Goal: Use online tool/utility: Utilize a website feature to perform a specific function

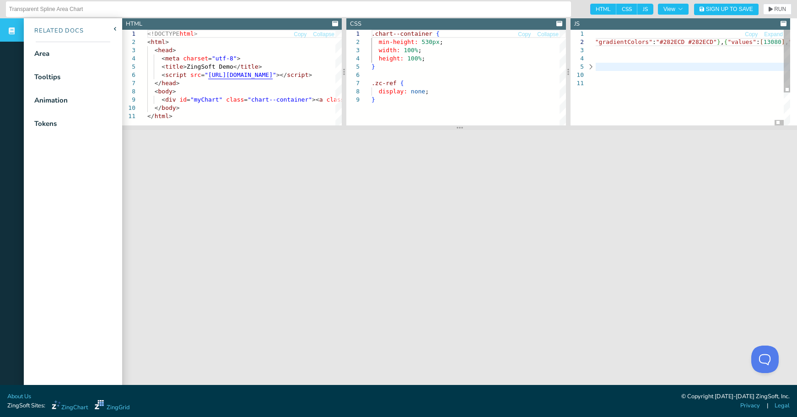
scroll to position [7, 19]
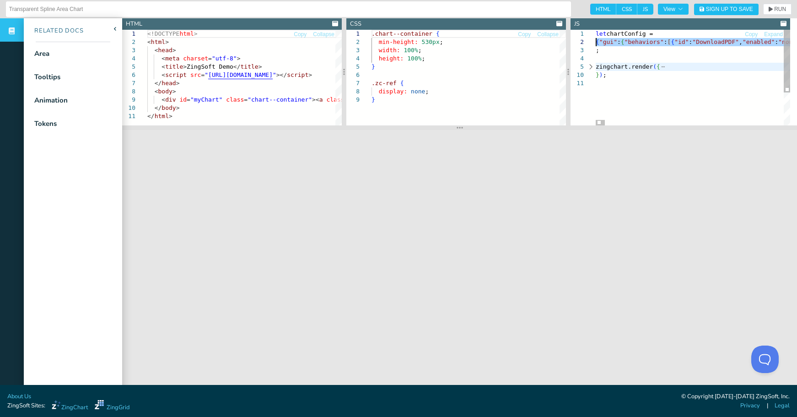
scroll to position [7, 78]
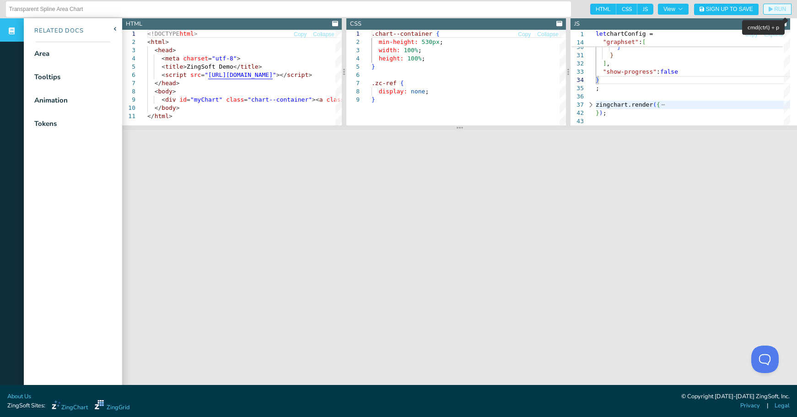
click at [776, 11] on span "RUN" at bounding box center [780, 8] width 12 height 5
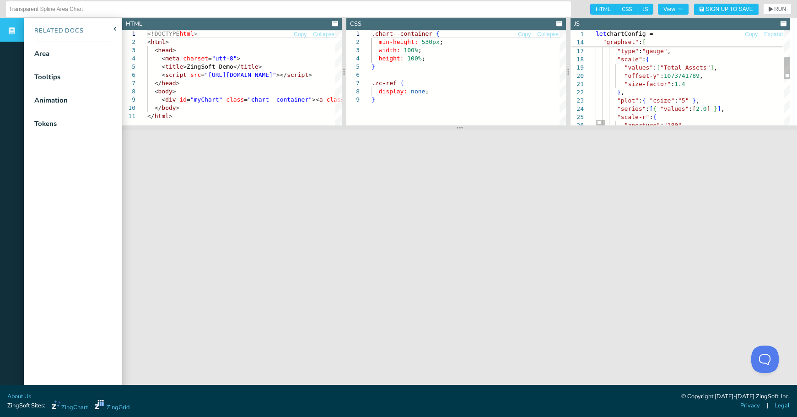
scroll to position [7, 3]
drag, startPoint x: 715, startPoint y: 75, endPoint x: 623, endPoint y: 77, distance: 92.0
click at [769, 9] on icon "button" at bounding box center [771, 9] width 4 height 5
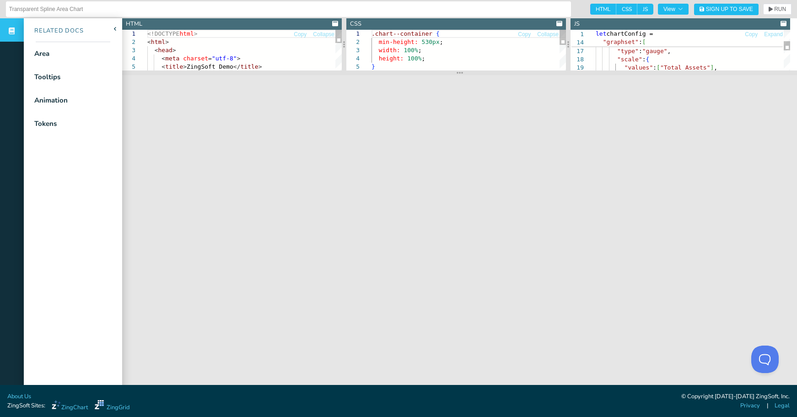
drag, startPoint x: 461, startPoint y: 128, endPoint x: 465, endPoint y: 73, distance: 55.1
click at [465, 73] on section at bounding box center [459, 72] width 675 height 5
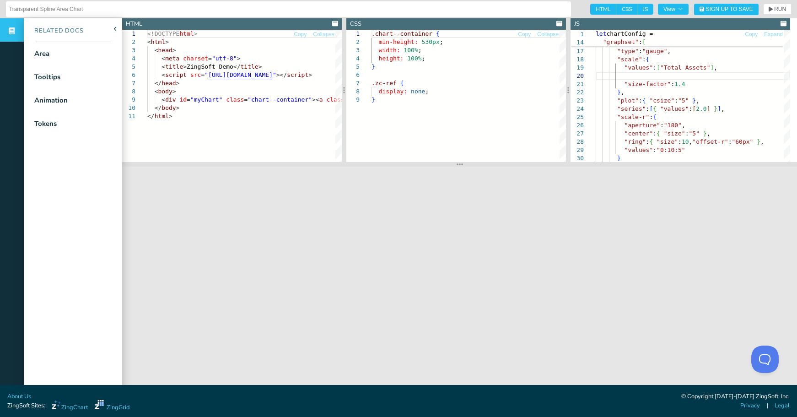
drag, startPoint x: 465, startPoint y: 73, endPoint x: 479, endPoint y: 164, distance: 92.6
click at [479, 164] on section at bounding box center [459, 164] width 675 height 5
drag, startPoint x: 688, startPoint y: 83, endPoint x: 622, endPoint y: 84, distance: 65.9
click at [622, 84] on div ""graphset" : [ { "plotarea" : { "margin" : "0 0 0 0" } , "type" : "gauge" , "sc…" at bounding box center [693, 137] width 194 height 445
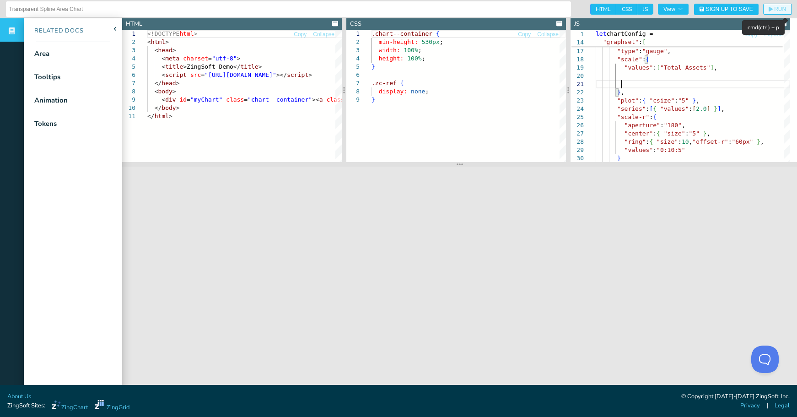
click at [769, 11] on span "RUN" at bounding box center [777, 8] width 17 height 5
drag, startPoint x: 705, startPoint y: 101, endPoint x: 615, endPoint y: 100, distance: 89.7
click at [615, 100] on div ""graphset" : [ { "plotarea" : { "margin" : "0 0 0 0" } , "type" : "gauge" , "sc…" at bounding box center [693, 137] width 194 height 445
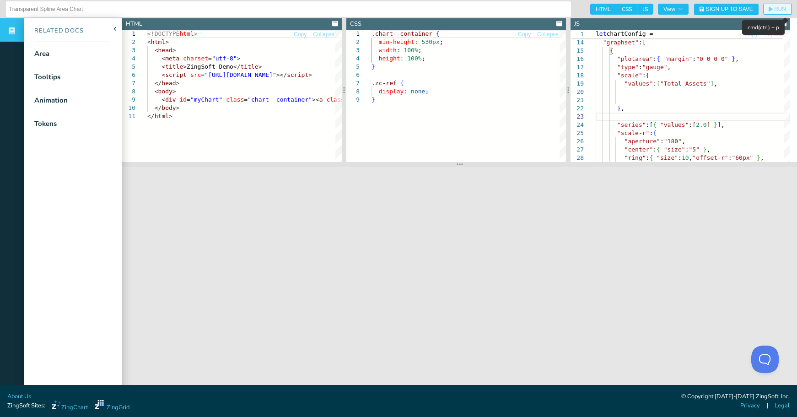
click at [774, 6] on span "RUN" at bounding box center [780, 8] width 12 height 5
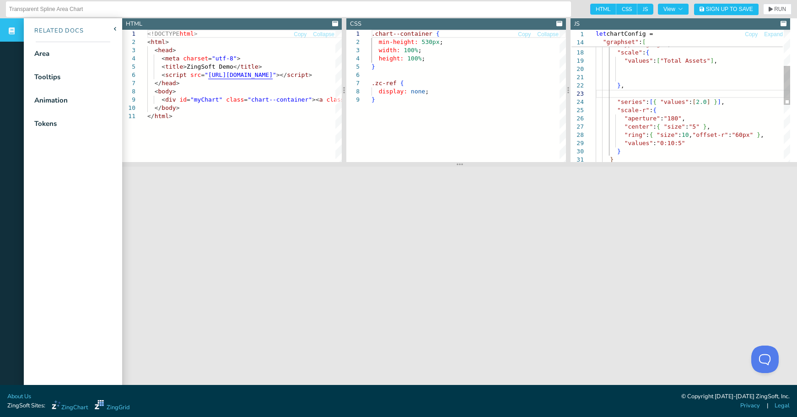
scroll to position [7, 19]
drag, startPoint x: 717, startPoint y: 127, endPoint x: 721, endPoint y: 118, distance: 9.4
click at [721, 118] on div "} , "series" : [ { "values" : [ 2.0 ] } ] , "scale-r" : { "aperture" : "180" , …" at bounding box center [693, 131] width 194 height 445
click at [774, 9] on span "RUN" at bounding box center [780, 8] width 12 height 5
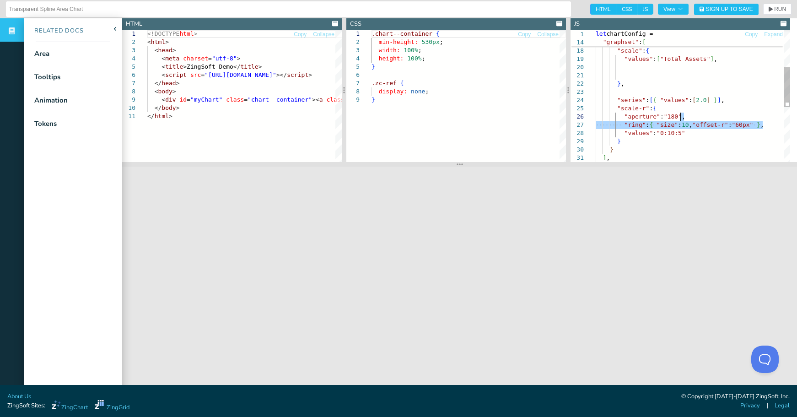
drag, startPoint x: 771, startPoint y: 127, endPoint x: 771, endPoint y: 117, distance: 9.6
click at [771, 117] on div "} , "series" : [ { "values" : [ 2.0 ] } ] , "scale-r" : { "aperture" : "180" , …" at bounding box center [693, 125] width 194 height 437
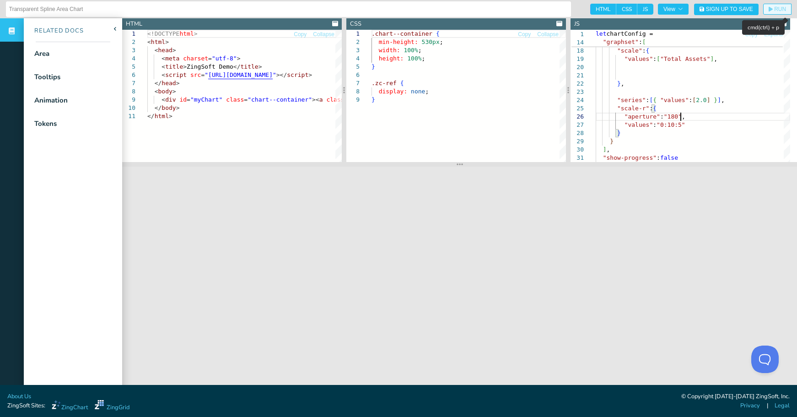
click at [769, 10] on span "RUN" at bounding box center [777, 8] width 17 height 5
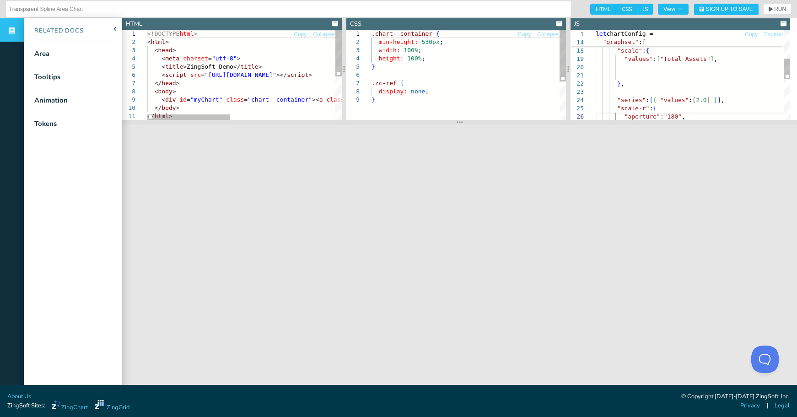
drag, startPoint x: 459, startPoint y: 164, endPoint x: 468, endPoint y: 122, distance: 43.1
click at [468, 122] on section at bounding box center [459, 122] width 675 height 5
click at [732, 83] on div "} , "type" : "gauge" , "scale" : { "values" : [ "Total Assets" ] , { "plotarea"…" at bounding box center [693, 100] width 194 height 387
click at [692, 77] on div "} , "type" : "gauge" , "scale" : { "values" : [ "Total Assets" ] , { "plotarea"…" at bounding box center [693, 100] width 194 height 387
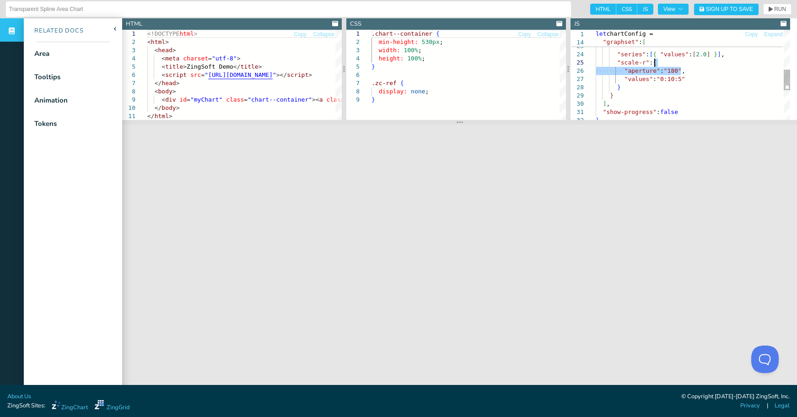
drag, startPoint x: 689, startPoint y: 70, endPoint x: 689, endPoint y: 63, distance: 6.9
click at [689, 63] on div ""values" : "0:10:5" } } ] , "show-progress" : false } "series" : [ { "values" :…" at bounding box center [693, 54] width 194 height 387
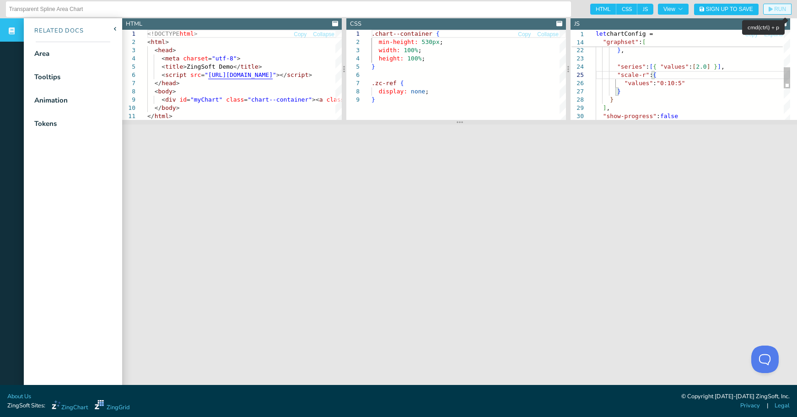
click at [774, 9] on span "RUN" at bounding box center [780, 8] width 12 height 5
click at [705, 78] on div ""values" : "0:10:5" } } ] , "show-progress" : false "series" : [ { "values" : […" at bounding box center [693, 62] width 194 height 378
click at [769, 11] on span "RUN" at bounding box center [777, 8] width 17 height 5
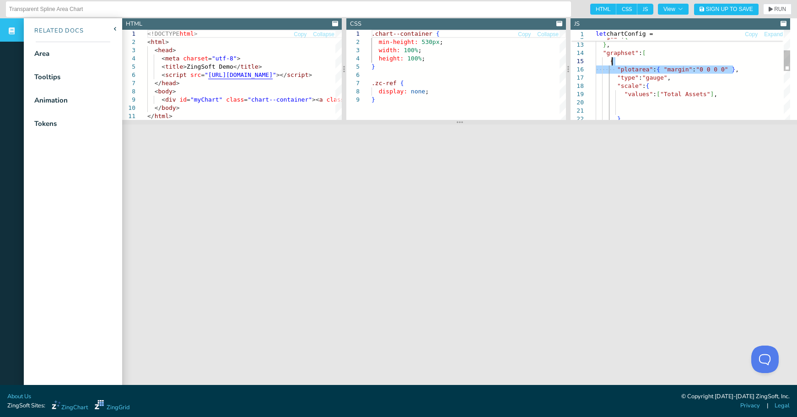
drag, startPoint x: 743, startPoint y: 71, endPoint x: 743, endPoint y: 62, distance: 8.7
click at [743, 62] on div "} , "type" : "gauge" , "scale" : { "values" : [ "Total Assets" ] , "graphset" :…" at bounding box center [693, 135] width 194 height 387
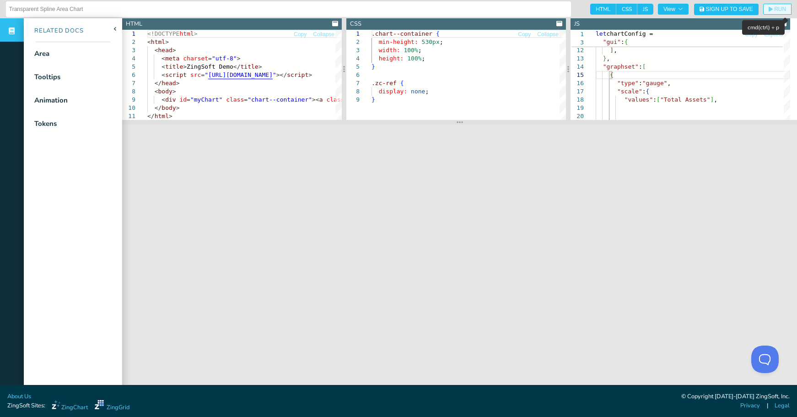
click at [774, 11] on span "RUN" at bounding box center [780, 8] width 12 height 5
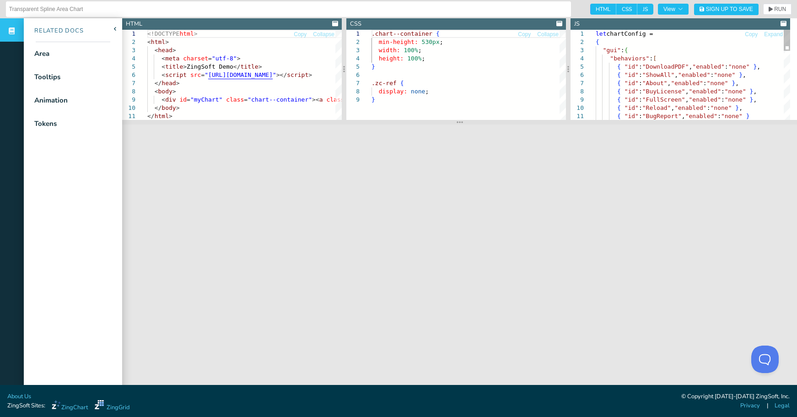
drag, startPoint x: 597, startPoint y: 43, endPoint x: 618, endPoint y: 54, distance: 24.1
click at [597, 43] on div "{ "id" : "BugReport" , "enabled" : "none" } { "id" : "Reload" , "enabled" : "no…" at bounding box center [693, 219] width 194 height 378
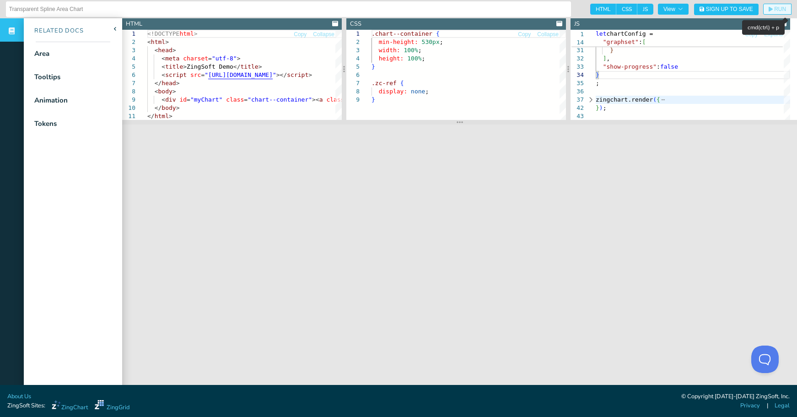
click at [774, 12] on span "RUN" at bounding box center [780, 8] width 12 height 5
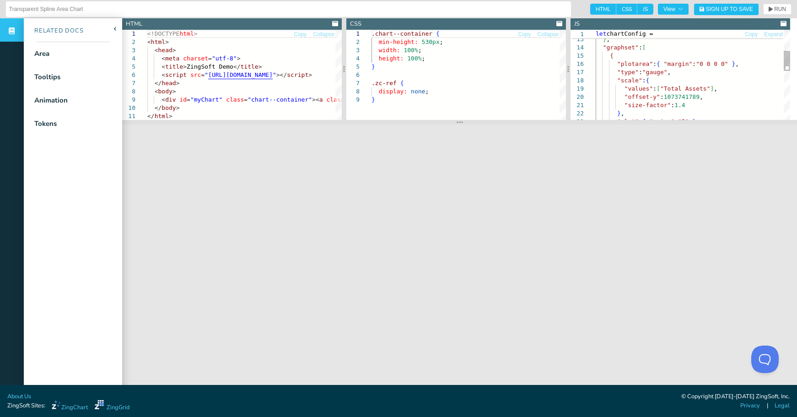
scroll to position [7, 3]
drag, startPoint x: 711, startPoint y: 101, endPoint x: 728, endPoint y: 91, distance: 19.3
click at [728, 91] on div "] , } , "graphset" : [ { "plotarea" : { "margin" : "0 0 0 0" } , "type" : "gaug…" at bounding box center [693, 137] width 194 height 403
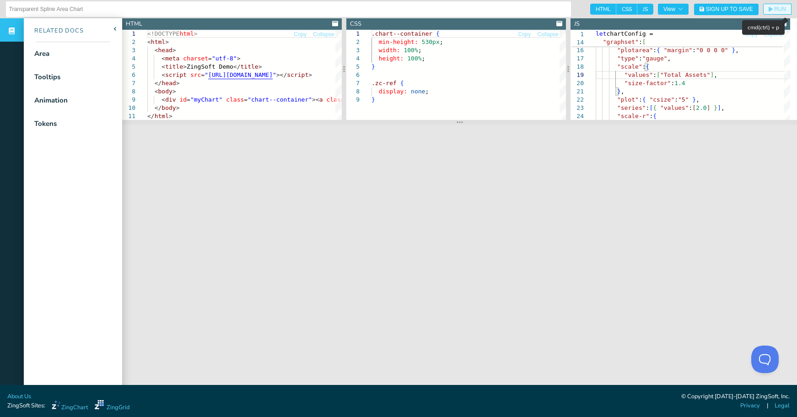
click at [763, 13] on button "RUN" at bounding box center [777, 9] width 28 height 11
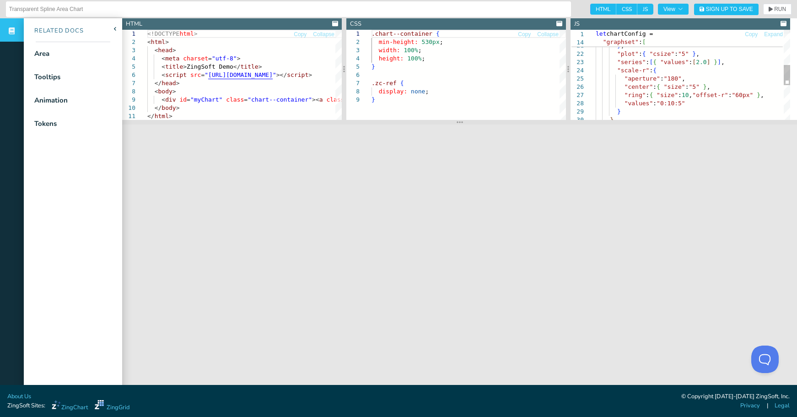
scroll to position [7, 114]
drag, startPoint x: 753, startPoint y: 92, endPoint x: 689, endPoint y: 94, distance: 64.1
click at [689, 94] on div ""values" : [ "Total Assets" ] , "size-factor" : 1.4 } , "plot" : { "csize" : "5…" at bounding box center [693, 74] width 194 height 395
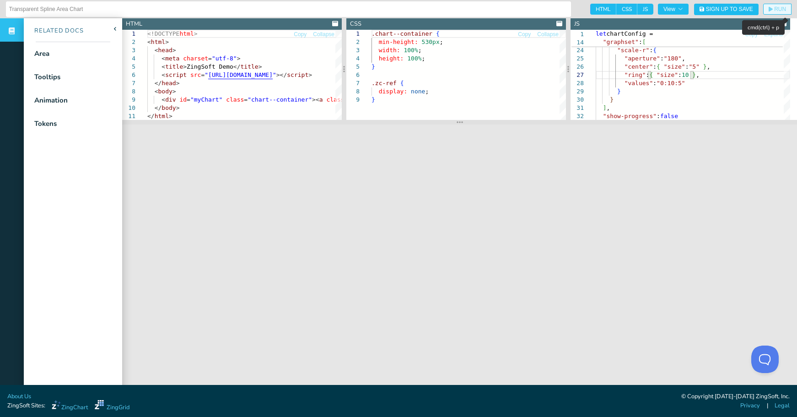
click at [775, 8] on span "RUN" at bounding box center [780, 8] width 12 height 5
click at [721, 79] on div ""plot" : { "csize" : "5" } , "series" : [ { "values" : [ 2.0 ] } ] , "scale-r" …" at bounding box center [693, 54] width 194 height 395
click at [728, 65] on div ""plot" : { "csize" : "5" } , "series" : [ { "values" : [ 2.0 ] } ] , "scale-r" …" at bounding box center [693, 54] width 194 height 395
drag, startPoint x: 710, startPoint y: 67, endPoint x: 710, endPoint y: 59, distance: 7.3
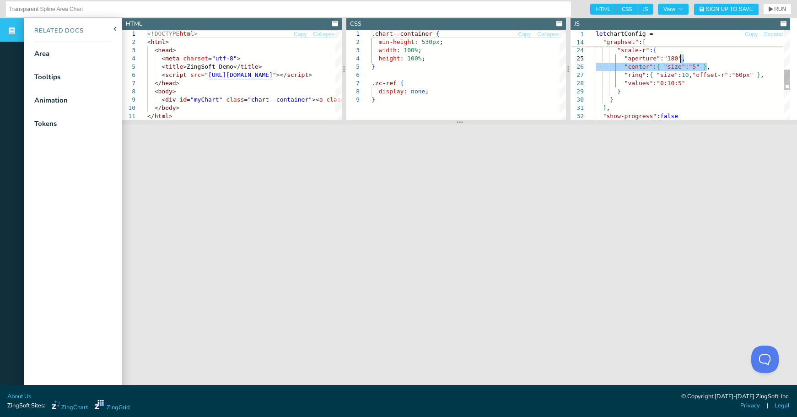
click at [710, 59] on div ""plot" : { "csize" : "5" } , "series" : [ { "values" : [ 2.0 ] } ] , "scale-r" …" at bounding box center [693, 54] width 194 height 395
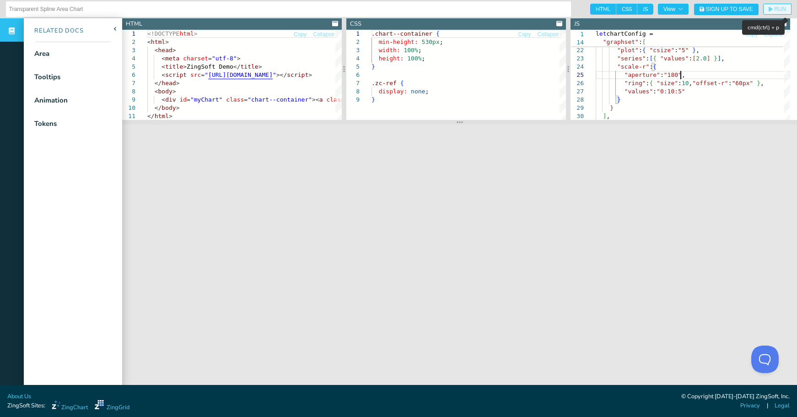
click at [774, 11] on span "RUN" at bounding box center [780, 8] width 12 height 5
click at [732, 72] on div ""plot" : { "csize" : "5" } , "series" : [ { "values" : [ 2.0 ] } ] , "scale-r" …" at bounding box center [693, 66] width 194 height 387
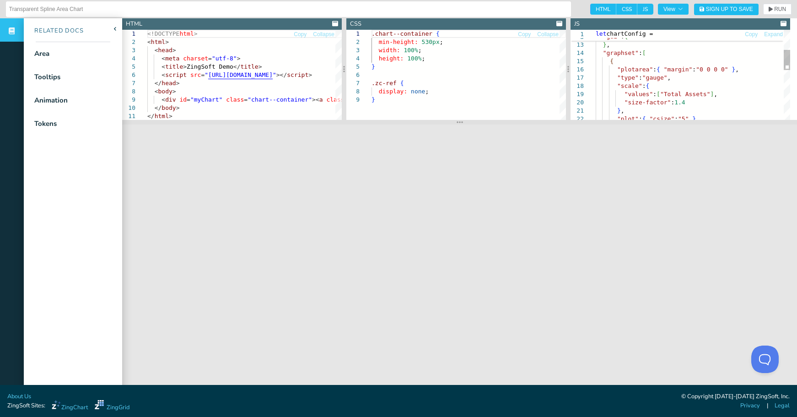
click at [727, 86] on div ""plot" : { "csize" : "5" } , "size-factor" : 1.4 } , "type" : "gauge" , "scale"…" at bounding box center [693, 139] width 194 height 395
drag, startPoint x: 736, startPoint y: 71, endPoint x: 738, endPoint y: 63, distance: 8.0
click at [738, 63] on div ""plot" : { "csize" : "5" } , "size-factor" : 1.4 } , "type" : "gauge" , "scale"…" at bounding box center [693, 139] width 194 height 395
click at [774, 10] on span "RUN" at bounding box center [780, 8] width 12 height 5
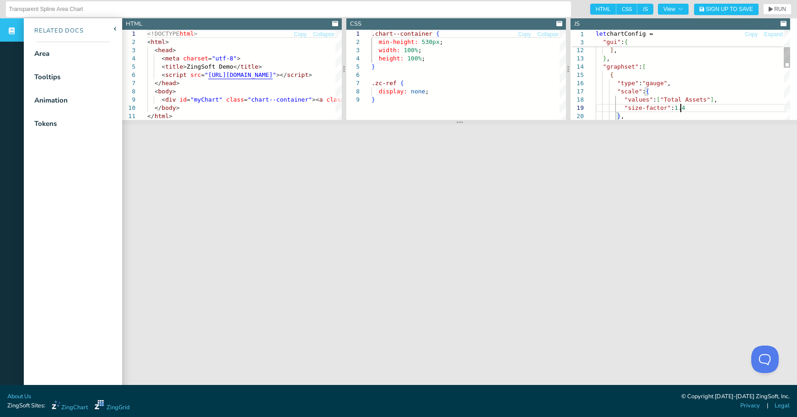
drag, startPoint x: 722, startPoint y: 110, endPoint x: 727, endPoint y: 103, distance: 8.1
click at [727, 103] on div ""size-factor" : 1.4 } , "type" : "gauge" , "scale" : { "values" : [ "Total Asse…" at bounding box center [693, 149] width 194 height 387
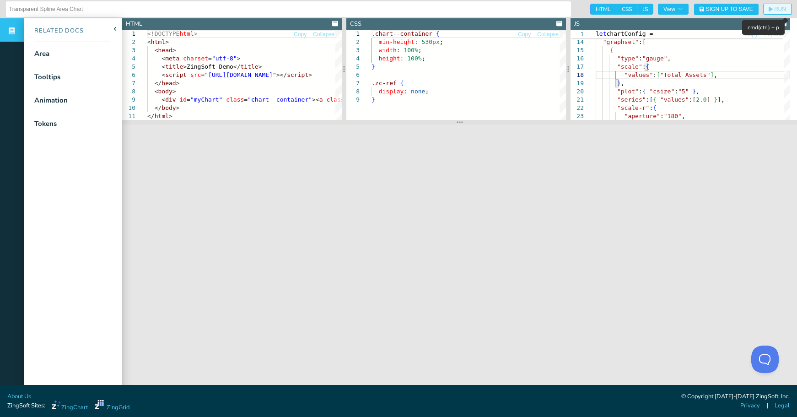
click at [774, 7] on span "RUN" at bounding box center [780, 8] width 12 height 5
click at [753, 87] on div "} , "type" : "gauge" , "scale" : { "values" : [ "Total Assets" ] , "graphset" :…" at bounding box center [693, 120] width 194 height 378
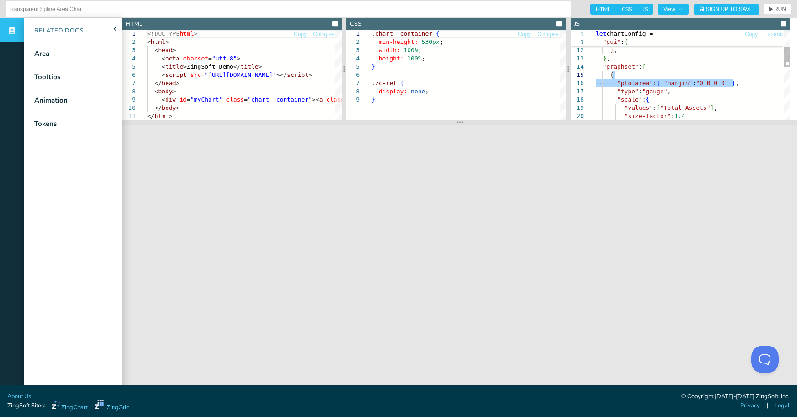
click at [738, 76] on div ""type" : "gauge" , "scale" : { "values" : [ "Total Assets" ] , "graphset" : [ {…" at bounding box center [693, 153] width 194 height 395
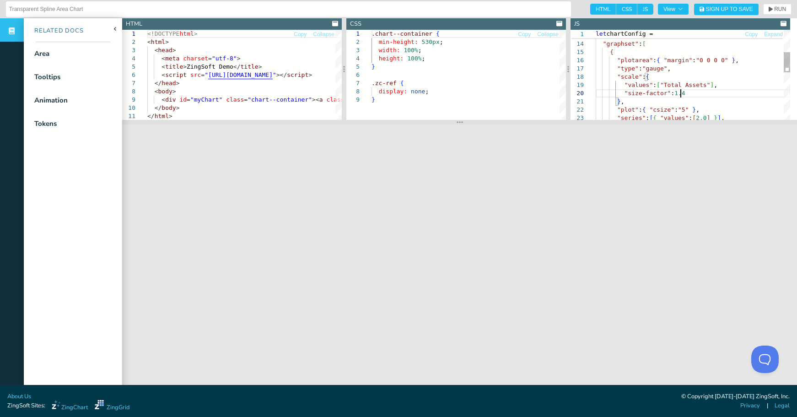
drag, startPoint x: 724, startPoint y: 92, endPoint x: 727, endPoint y: 88, distance: 5.2
click at [727, 88] on div ""type" : "gauge" , "scale" : { "values" : [ "Total Assets" ] , "graphset" : [ {…" at bounding box center [693, 130] width 194 height 395
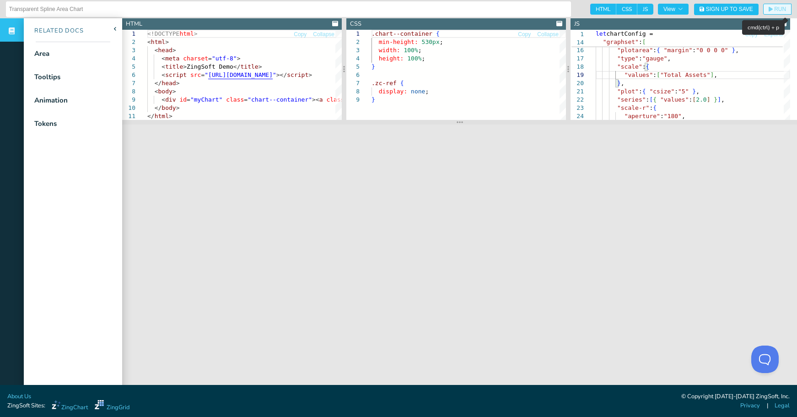
click at [769, 11] on icon "button" at bounding box center [771, 8] width 4 height 5
click at [683, 64] on div ""type" : "gauge" , "scale" : { "values" : [ "Total Assets" ] , "graphset" : [ {…" at bounding box center [693, 116] width 194 height 387
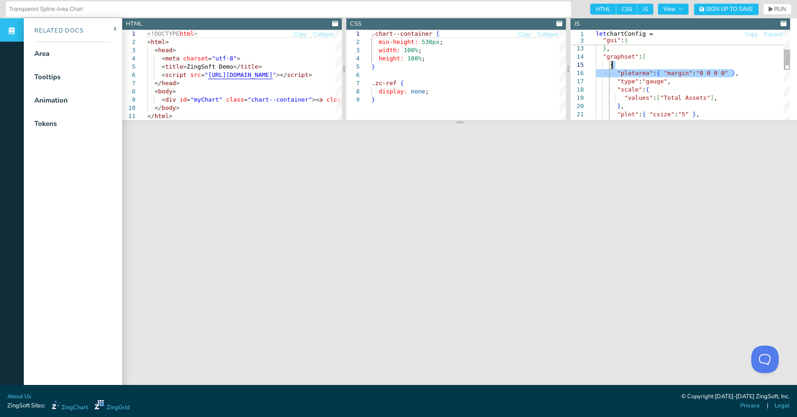
drag, startPoint x: 736, startPoint y: 73, endPoint x: 736, endPoint y: 68, distance: 5.0
click at [736, 68] on div ""type" : "gauge" , "scale" : { "values" : [ "Total Assets" ] , "graphset" : [ {…" at bounding box center [693, 139] width 194 height 387
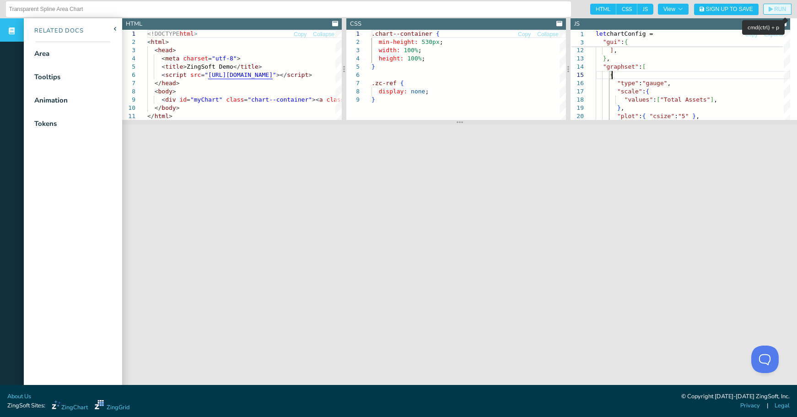
click at [774, 10] on span "RUN" at bounding box center [780, 8] width 12 height 5
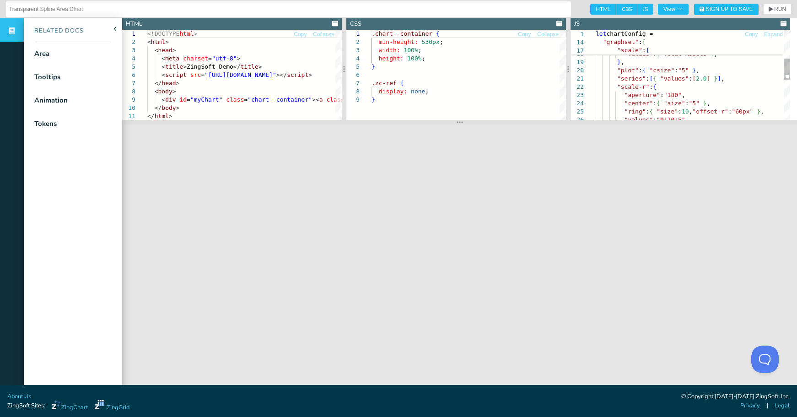
scroll to position [7, 16]
drag, startPoint x: 712, startPoint y: 69, endPoint x: 713, endPoint y: 64, distance: 5.7
click at [713, 64] on div ""type" : "gauge" , "scale" : { "values" : [ "Total Assets" ] , { } , "plot" : {…" at bounding box center [693, 99] width 194 height 378
type textarea "{ "id": "BugReport", "enabled": "none" } ], }, "graphset": [ { "type": "gauge",…"
click at [774, 8] on span "RUN" at bounding box center [780, 8] width 12 height 5
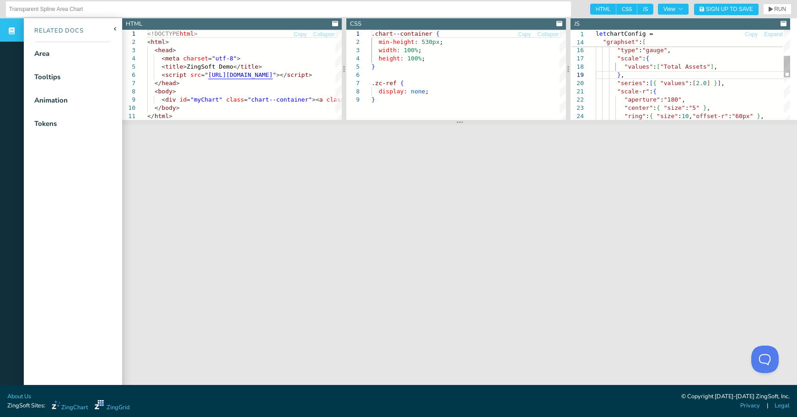
scroll to position [7, 26]
click at [747, 84] on div ""type" : "gauge" , "scale" : { "values" : [ "Total Assets" ] , { } , "series" :…" at bounding box center [693, 108] width 194 height 370
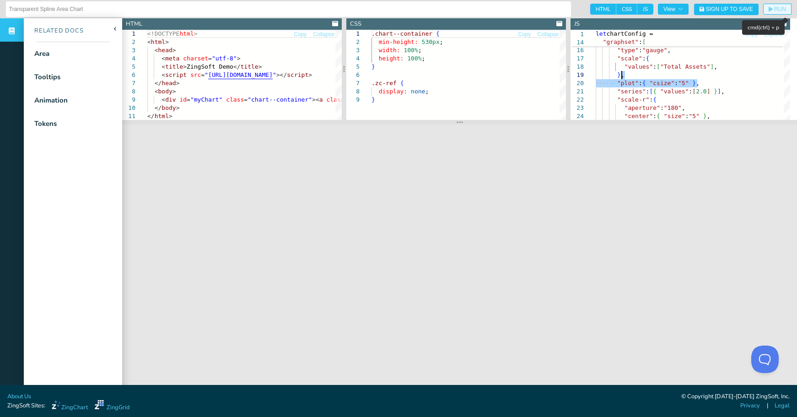
click at [774, 10] on span "RUN" at bounding box center [780, 8] width 12 height 5
click at [746, 84] on div ""type" : "gauge" , "scale" : { "values" : [ "Total Assets" ] , { } , "series" :…" at bounding box center [693, 112] width 194 height 378
click at [723, 66] on div "} , "series" : [ { "values" : [ 2.0 ] } ] , "scale-r" : { "aperture" : "180" , …" at bounding box center [693, 112] width 194 height 378
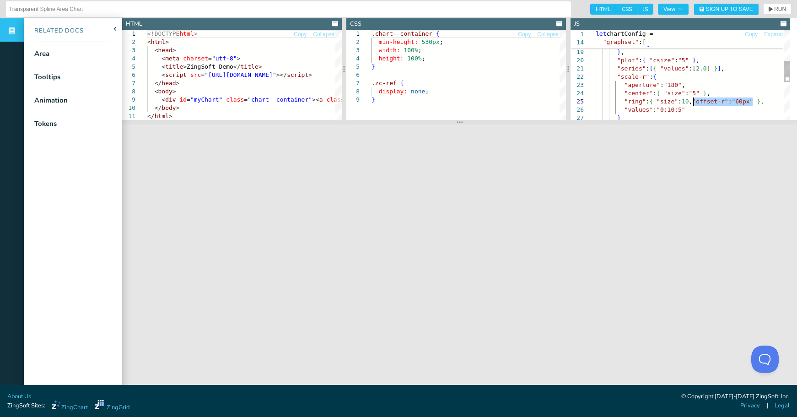
drag, startPoint x: 752, startPoint y: 101, endPoint x: 694, endPoint y: 99, distance: 57.7
click at [694, 99] on div "} , "series" : [ { "values" : [ 2.0 ] } ] , "scale-r" : { "aperture" : "180" , …" at bounding box center [693, 89] width 194 height 378
drag, startPoint x: 766, startPoint y: 102, endPoint x: 766, endPoint y: 95, distance: 6.9
click at [766, 95] on div "} , "series" : [ { "values" : [ 2.0 ] } ] , "scale-r" : { "aperture" : "180" , …" at bounding box center [693, 89] width 194 height 378
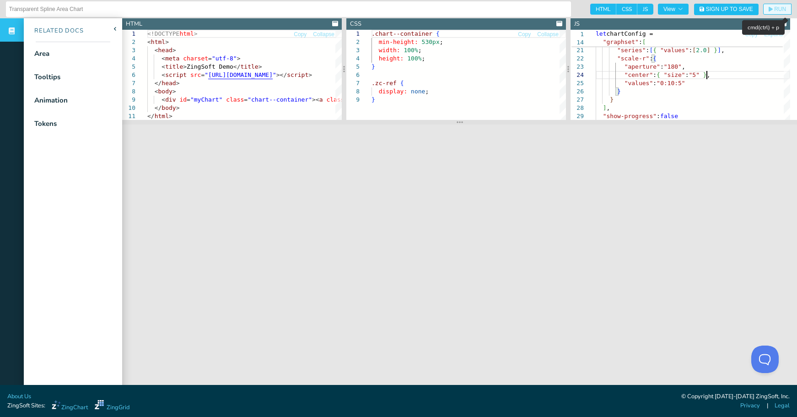
click at [774, 11] on span "RUN" at bounding box center [780, 8] width 12 height 5
drag, startPoint x: 727, startPoint y: 73, endPoint x: 728, endPoint y: 67, distance: 5.7
click at [728, 67] on div "} , "series" : [ { "values" : [ 2.0 ] } ] , "scale-r" : { "aperture" : "180" , …" at bounding box center [693, 67] width 194 height 370
click at [769, 7] on span "RUN" at bounding box center [777, 8] width 17 height 5
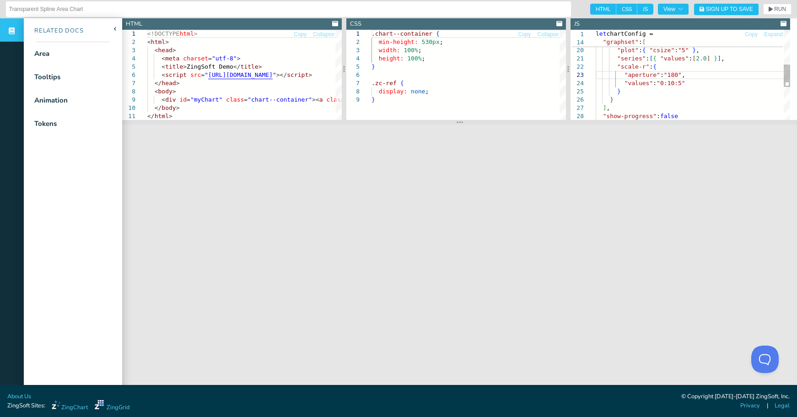
scroll to position [7, 84]
drag, startPoint x: 714, startPoint y: 50, endPoint x: 716, endPoint y: 40, distance: 10.7
click at [716, 40] on div "} , "series" : [ { "values" : [ 2.0 ] } ] , "scale-r" : { "aperture" : "180" , …" at bounding box center [693, 71] width 194 height 362
click at [712, 64] on div "} , "series" : [ { "values" : [ 2.0 ] } ] , "scale-r" : { "aperture" : "180" , …" at bounding box center [693, 94] width 194 height 362
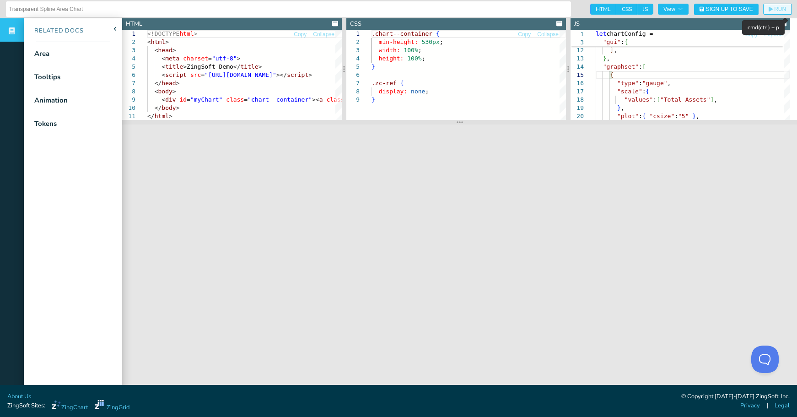
click at [769, 6] on span "RUN" at bounding box center [777, 8] width 17 height 5
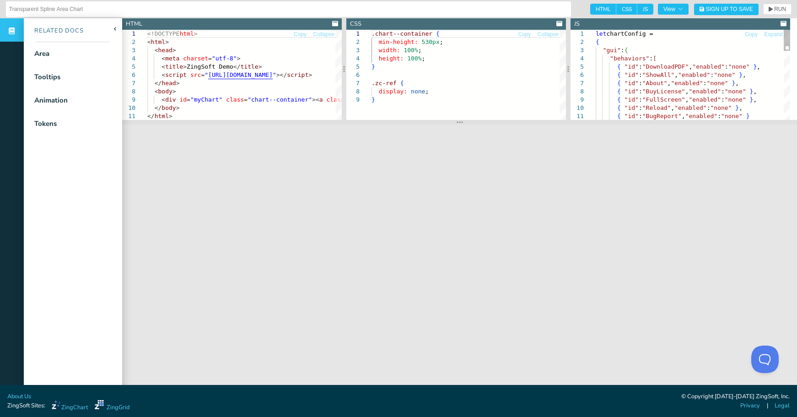
click at [596, 43] on div "{ "id" : "Reload" , "enabled" : "none" } , { "id" : "BugReport" , "enabled" : "…" at bounding box center [693, 219] width 194 height 378
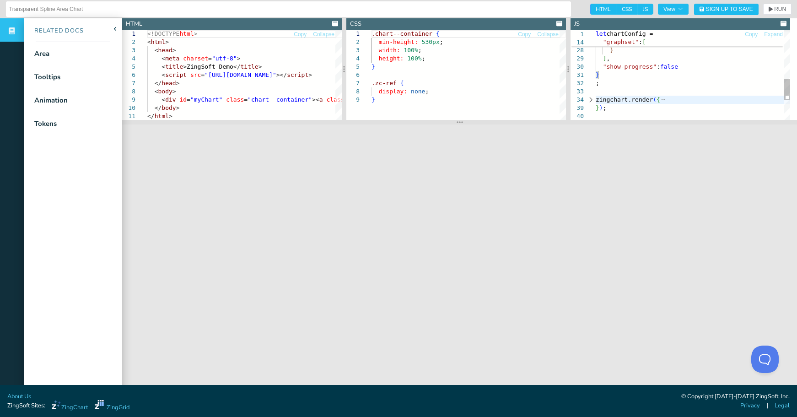
click at [612, 75] on div "} ] , "show-progress" : false } ; [PERSON_NAME].render ( { } ) ; "values" : "0:…" at bounding box center [693, 13] width 194 height 378
click at [764, 5] on button "RUN" at bounding box center [777, 9] width 28 height 11
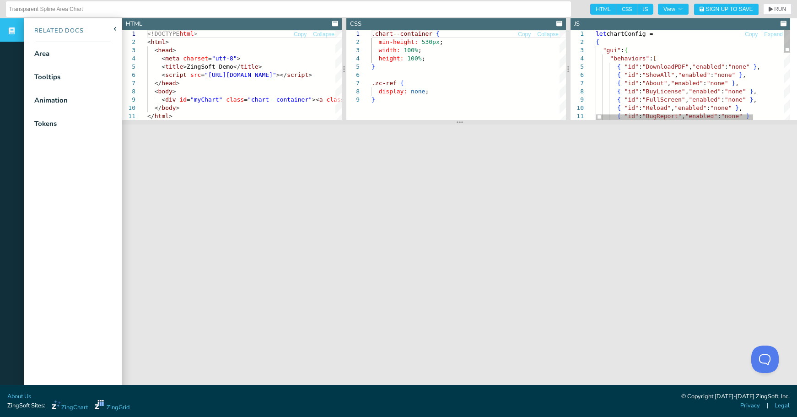
drag, startPoint x: 597, startPoint y: 42, endPoint x: 612, endPoint y: 48, distance: 16.0
click at [597, 42] on div "{ "id" : "BugReport" , "enabled" : "none" } { "id" : "FullScreen" , "enabled" :…" at bounding box center [712, 207] width 232 height 354
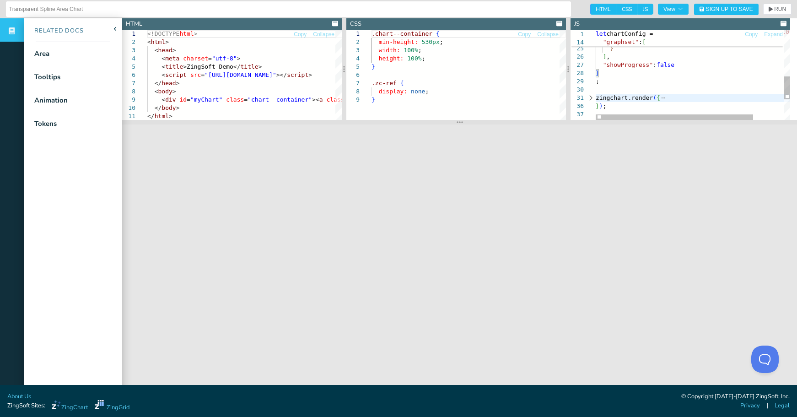
click at [640, 73] on div ""ring" : { "size" : 10 , "offsetR" : 60 , "values" : "0:10:5" } } } ] , "showPr…" at bounding box center [712, 24] width 232 height 354
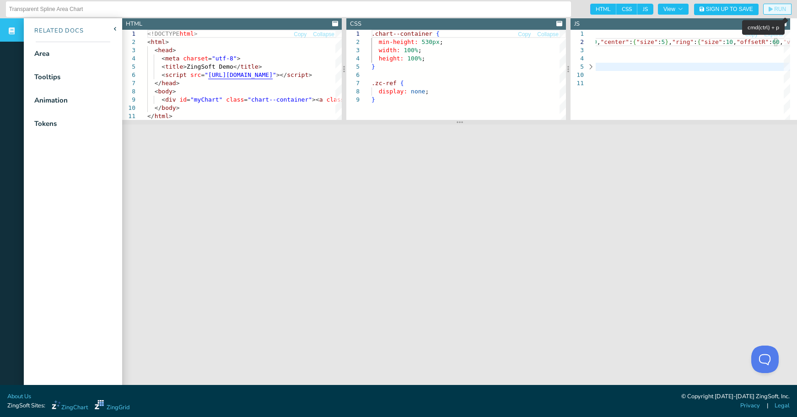
click at [776, 13] on button "RUN" at bounding box center [777, 9] width 28 height 11
click at [774, 10] on span "RUN" at bounding box center [780, 8] width 12 height 5
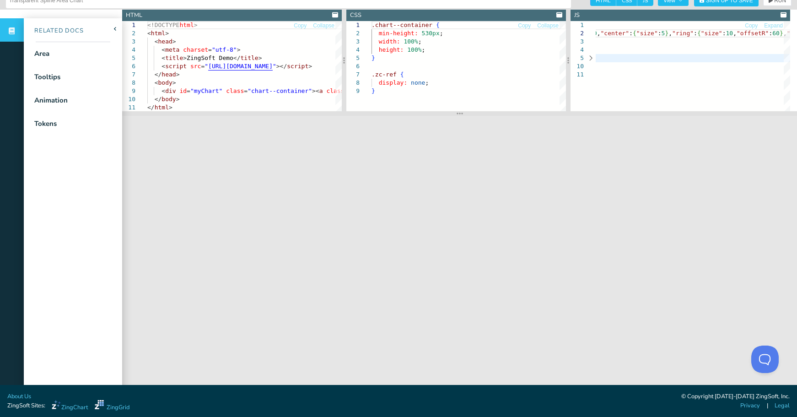
scroll to position [9, 0]
click at [596, 106] on div at bounding box center [606, 107] width 21 height 5
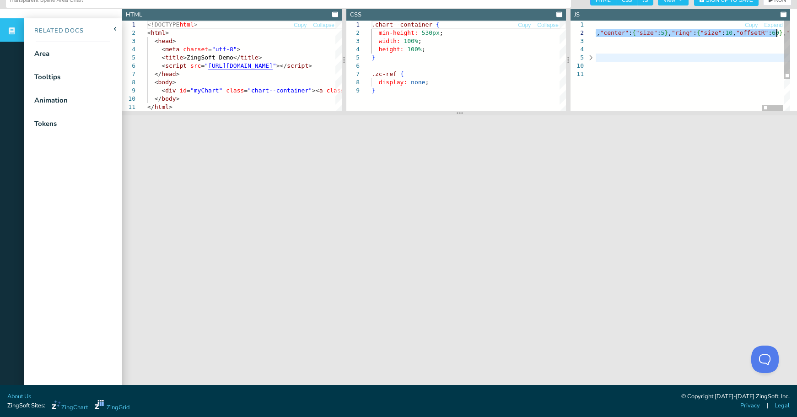
scroll to position [7, 150]
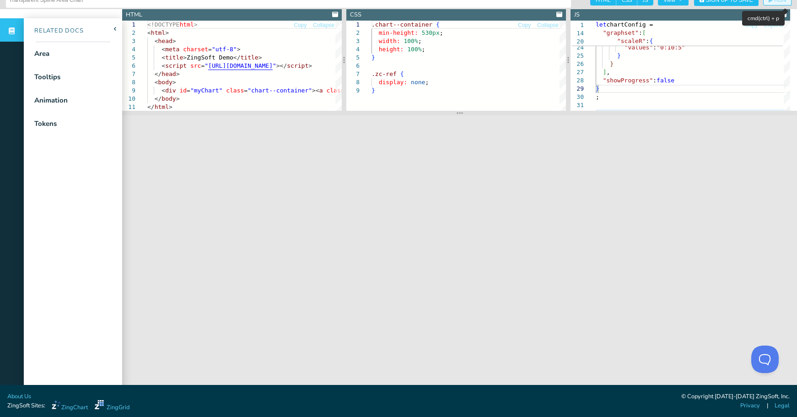
click at [769, 1] on span "RUN" at bounding box center [777, -1] width 17 height 5
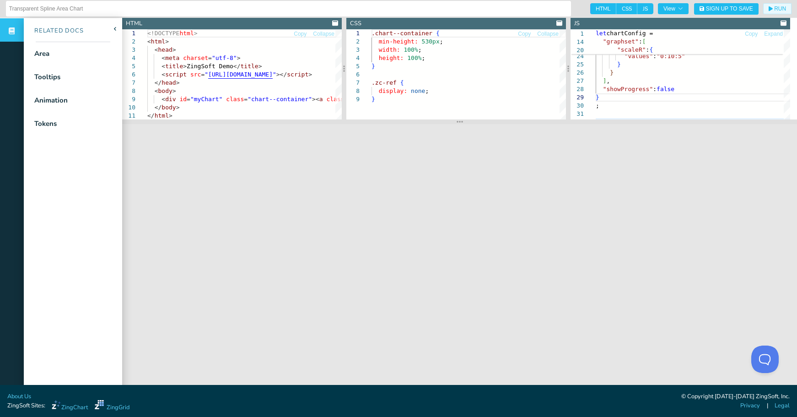
scroll to position [0, 0]
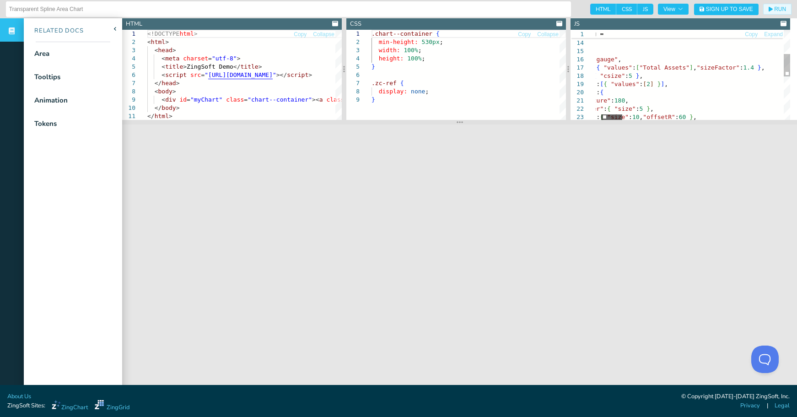
click at [621, 116] on div at bounding box center [611, 116] width 21 height 5
drag, startPoint x: 748, startPoint y: 68, endPoint x: 740, endPoint y: 68, distance: 8.7
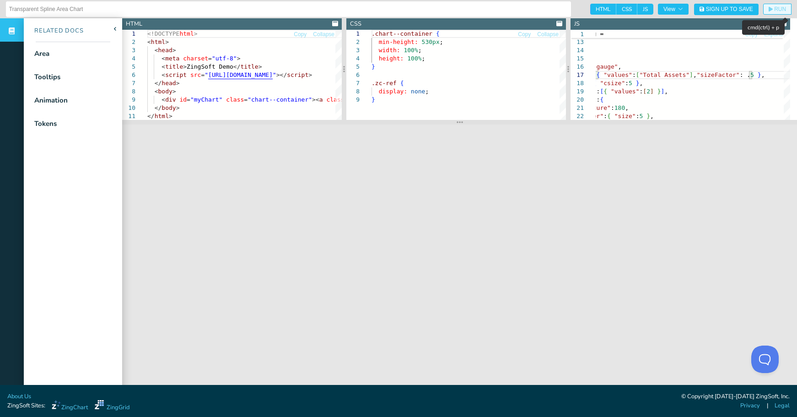
click at [769, 11] on span "RUN" at bounding box center [777, 8] width 17 height 5
click at [774, 10] on span "RUN" at bounding box center [780, 8] width 12 height 5
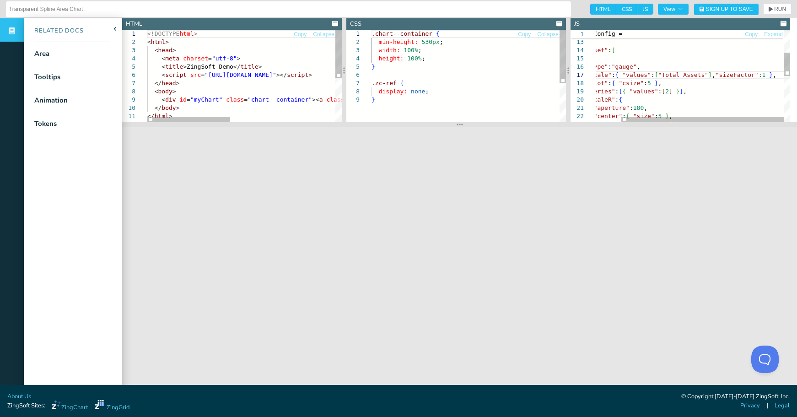
click at [457, 126] on icon at bounding box center [460, 124] width 6 height 7
click at [761, 74] on div ""aperture" : 180 , "center" : { "size" : 5 } , "plot" : { "csize" : 5 } , "seri…" at bounding box center [677, 121] width 225 height 364
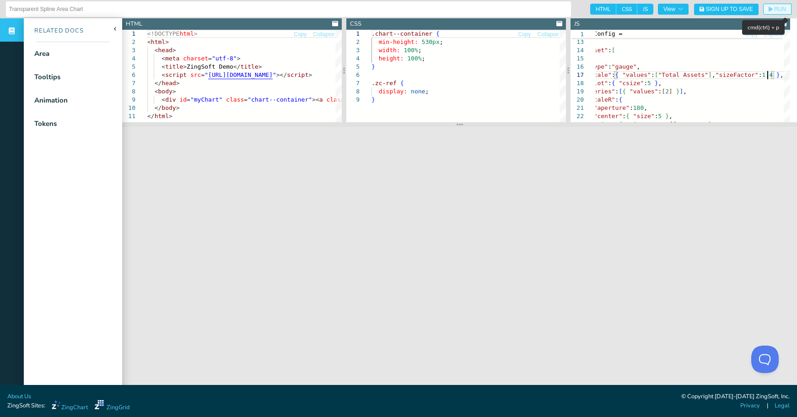
type textarea "{ "id": "BugReport", "enabled": "none" } ] }, "graphset": [ { "type": "gauge", …"
click at [774, 8] on span "RUN" at bounding box center [780, 8] width 12 height 5
click at [447, 38] on div ".chart--container { min-height: 530px ; width: 100% ; height: 100% ; } .zc-ref …" at bounding box center [468, 109] width 194 height 158
click at [775, 10] on span "RUN" at bounding box center [780, 8] width 12 height 5
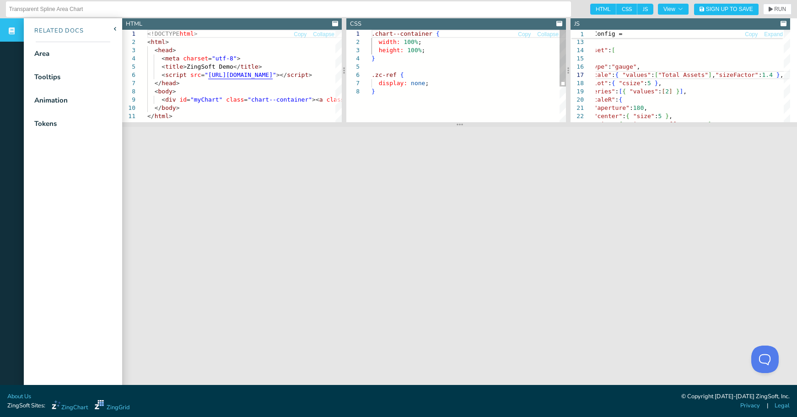
scroll to position [0, 61]
click at [456, 36] on div ".chart--container { width: 100% ; height: 100% ; } .zc-ref { display: none ; }" at bounding box center [468, 105] width 194 height 150
type textarea ".chart--container { min-height: 530px; width: 100%; height: 100%; } .zc-ref { d…"
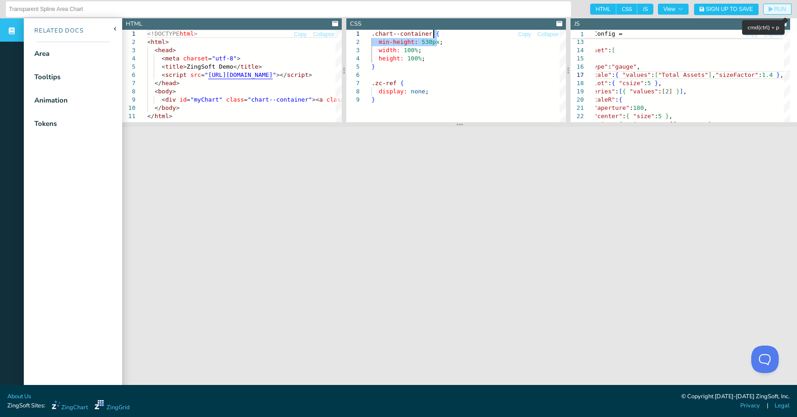
click at [769, 11] on span "RUN" at bounding box center [777, 8] width 17 height 5
click at [37, 225] on nav "Related Docs Area Tooltips Animation Tokens" at bounding box center [73, 226] width 98 height 417
